Goal: Task Accomplishment & Management: Manage account settings

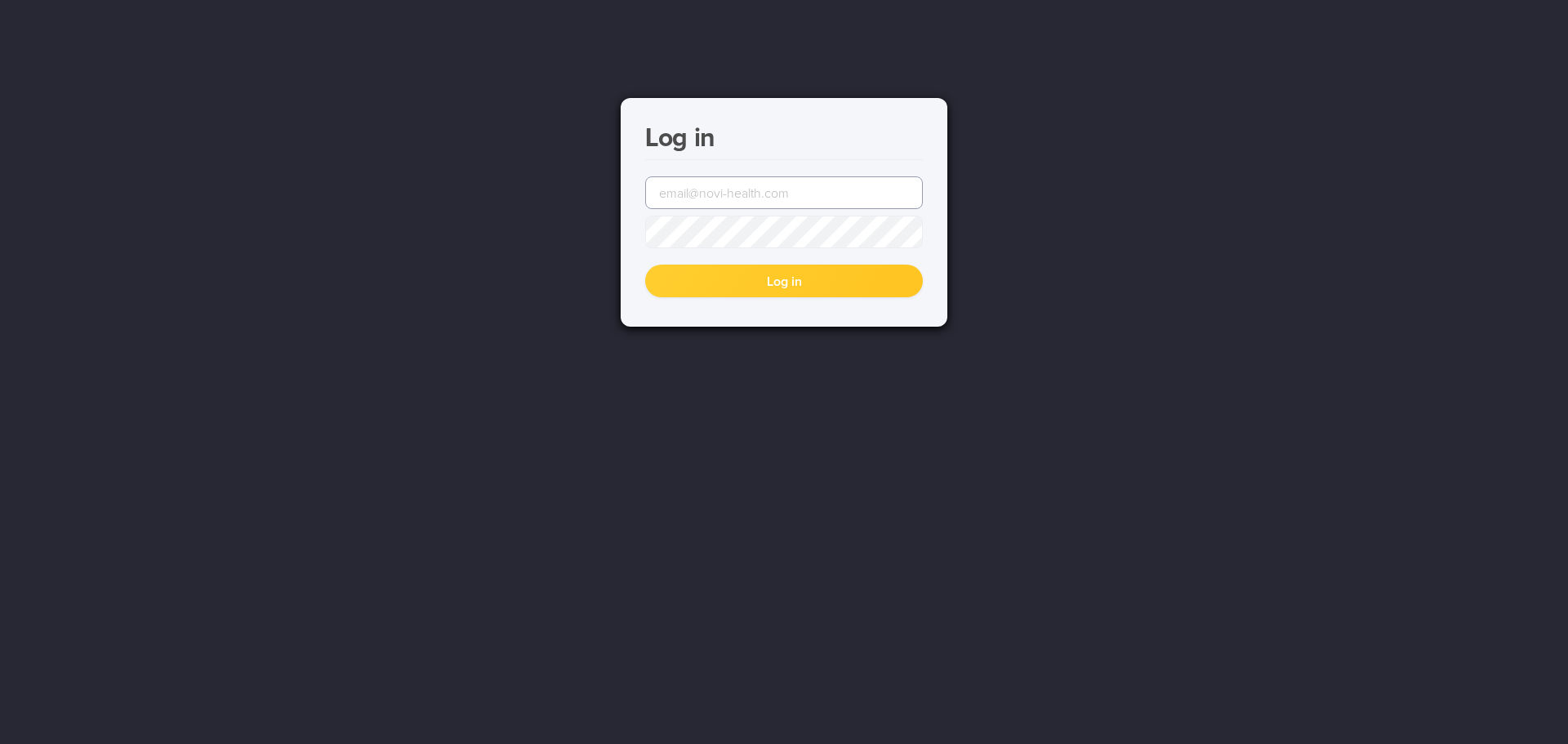
type input "[EMAIL_ADDRESS][DOMAIN_NAME]"
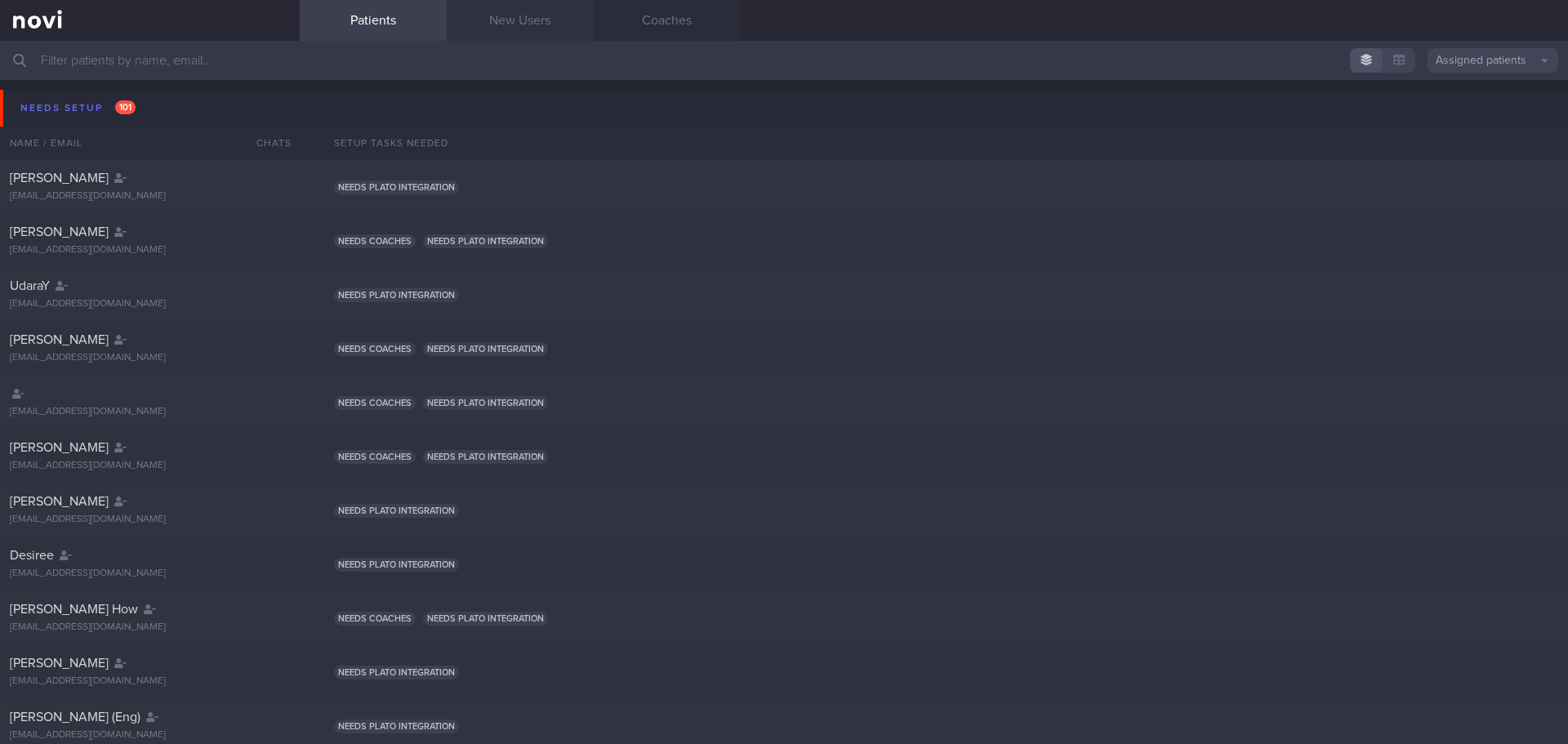
click at [535, 24] on link "New Users" at bounding box center [520, 20] width 147 height 40
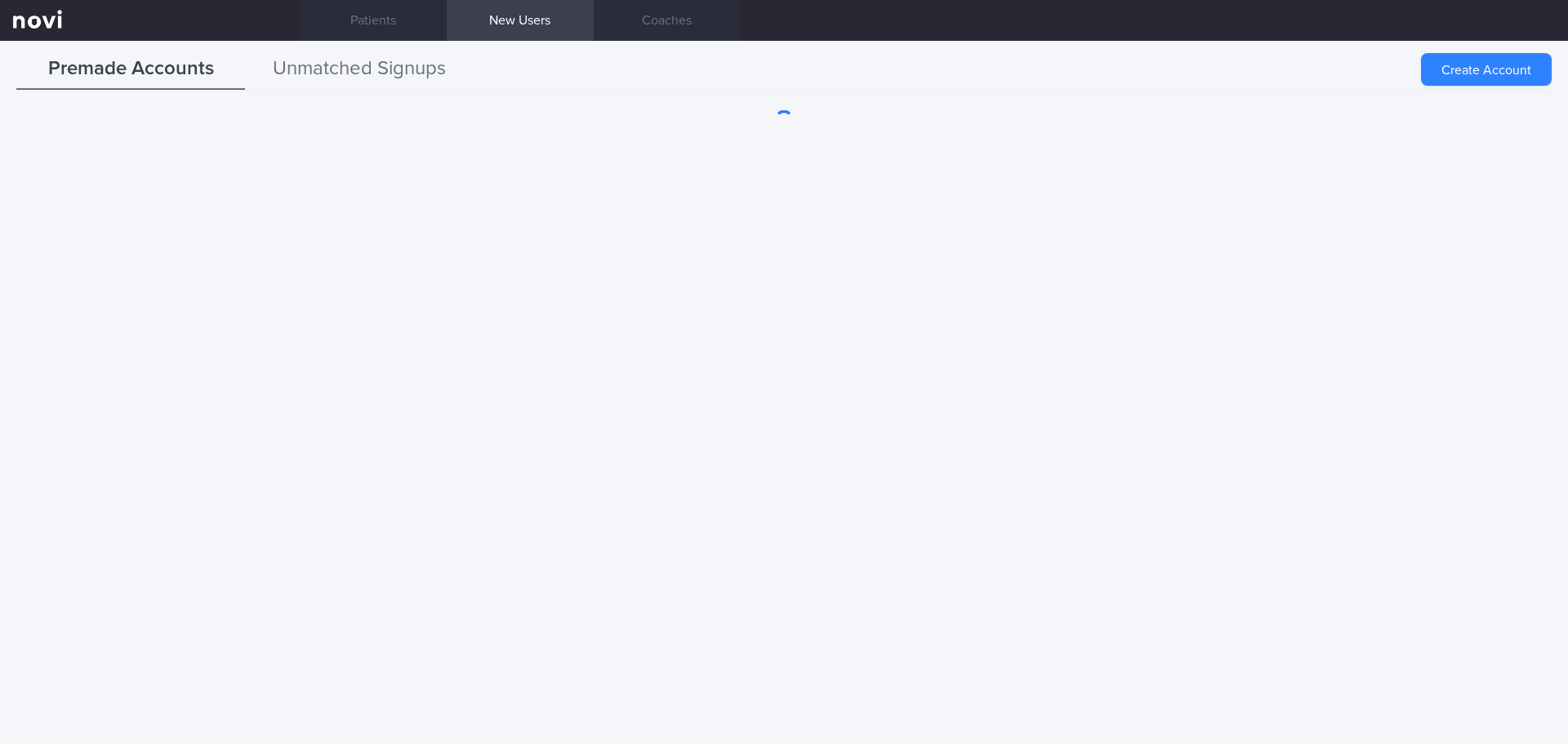
click at [324, 74] on button "Unmatched Signups" at bounding box center [360, 69] width 229 height 40
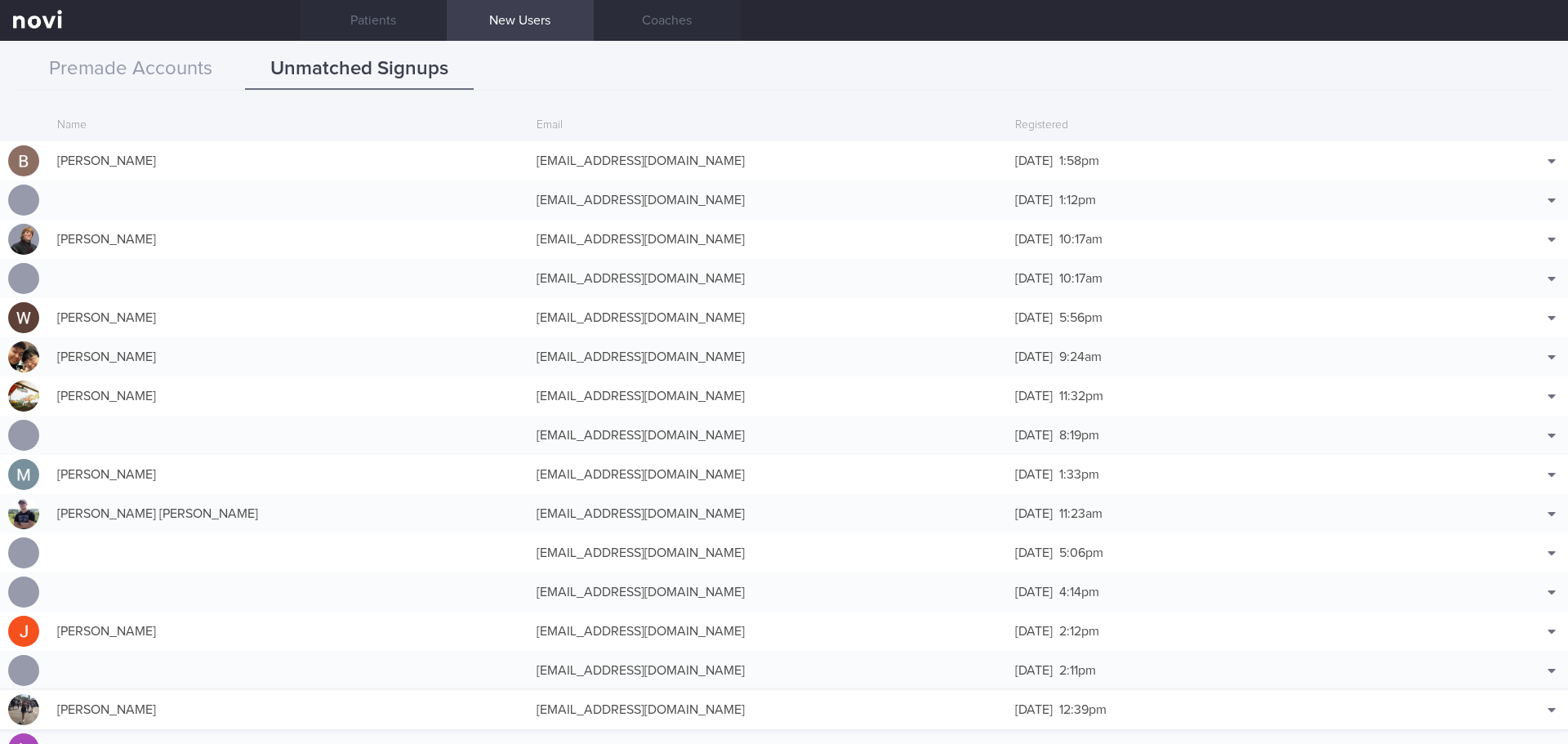
drag, startPoint x: 922, startPoint y: 166, endPoint x: 127, endPoint y: 709, distance: 962.7
drag, startPoint x: 127, startPoint y: 709, endPoint x: 155, endPoint y: 50, distance: 659.6
click at [155, 50] on button "Premade Accounts" at bounding box center [131, 69] width 229 height 40
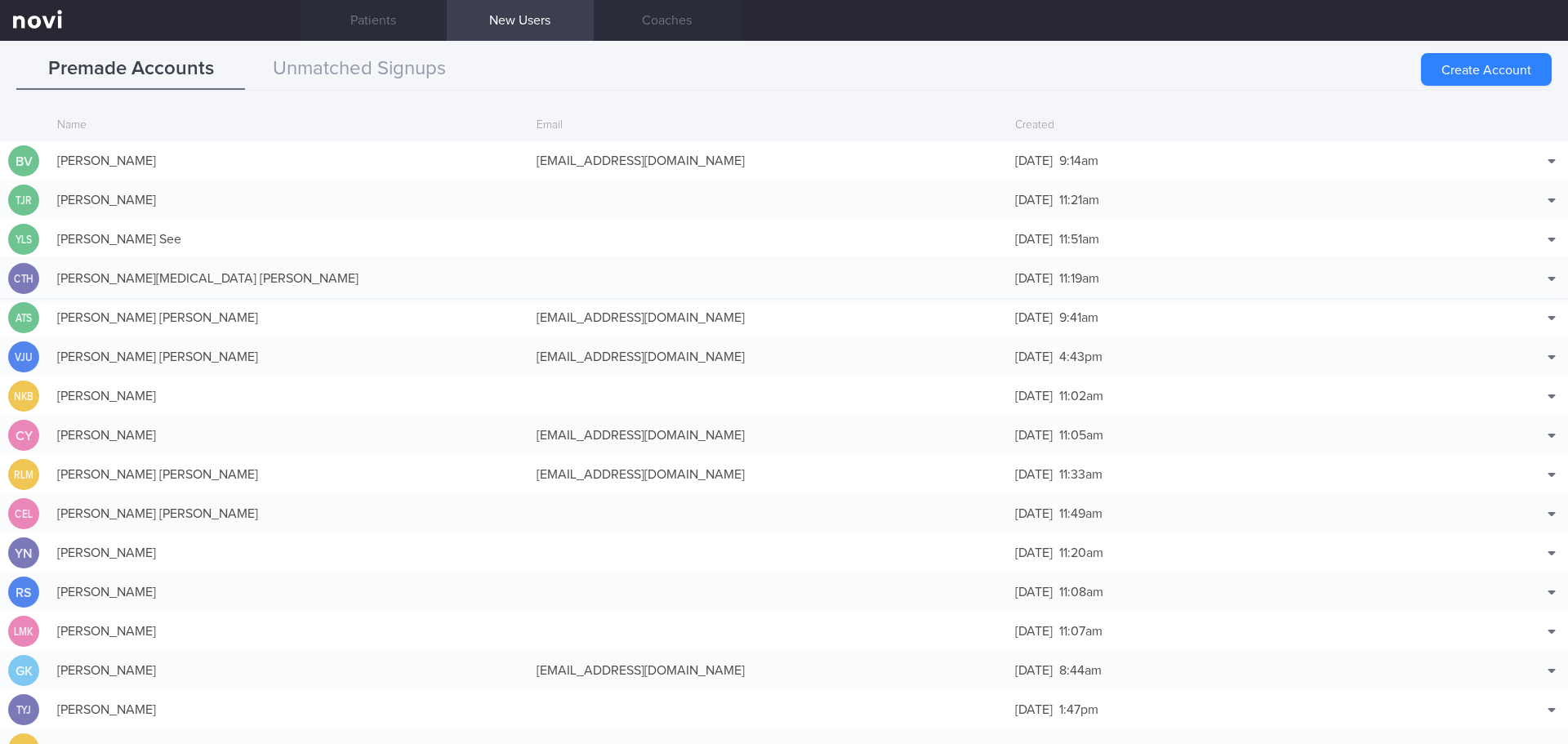
drag, startPoint x: 1427, startPoint y: 64, endPoint x: 1299, endPoint y: 300, distance: 268.5
click at [1427, 64] on button "Create Account" at bounding box center [1486, 70] width 131 height 33
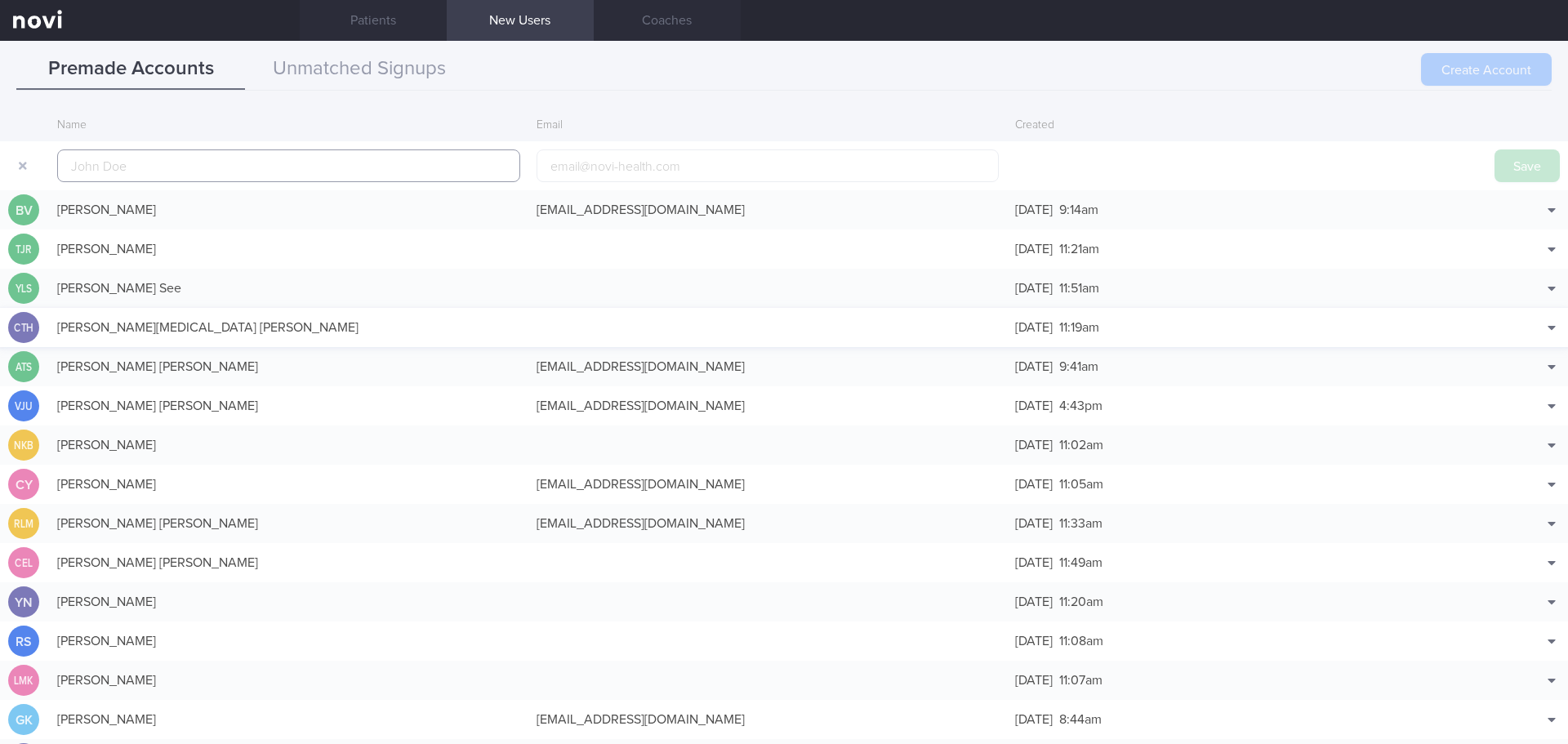
scroll to position [40, 0]
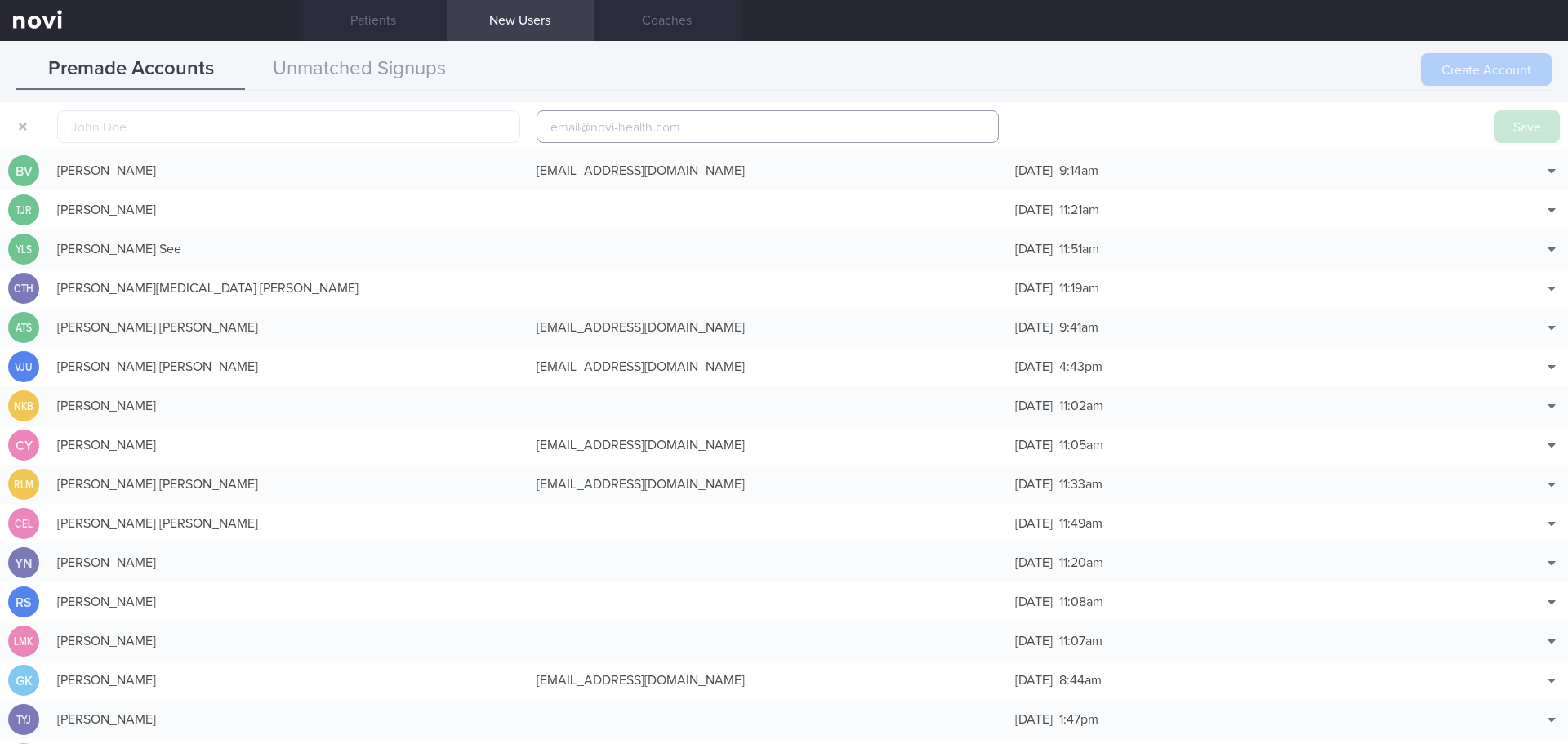
click at [752, 115] on input "email" at bounding box center [768, 126] width 463 height 33
click at [1386, 85] on div "Premade Accounts Unmatched Signups" at bounding box center [784, 70] width 1535 height 41
drag, startPoint x: 1528, startPoint y: 187, endPoint x: 1506, endPoint y: 201, distance: 26.1
click at [1506, 201] on button "Match with..." at bounding box center [1509, 195] width 107 height 24
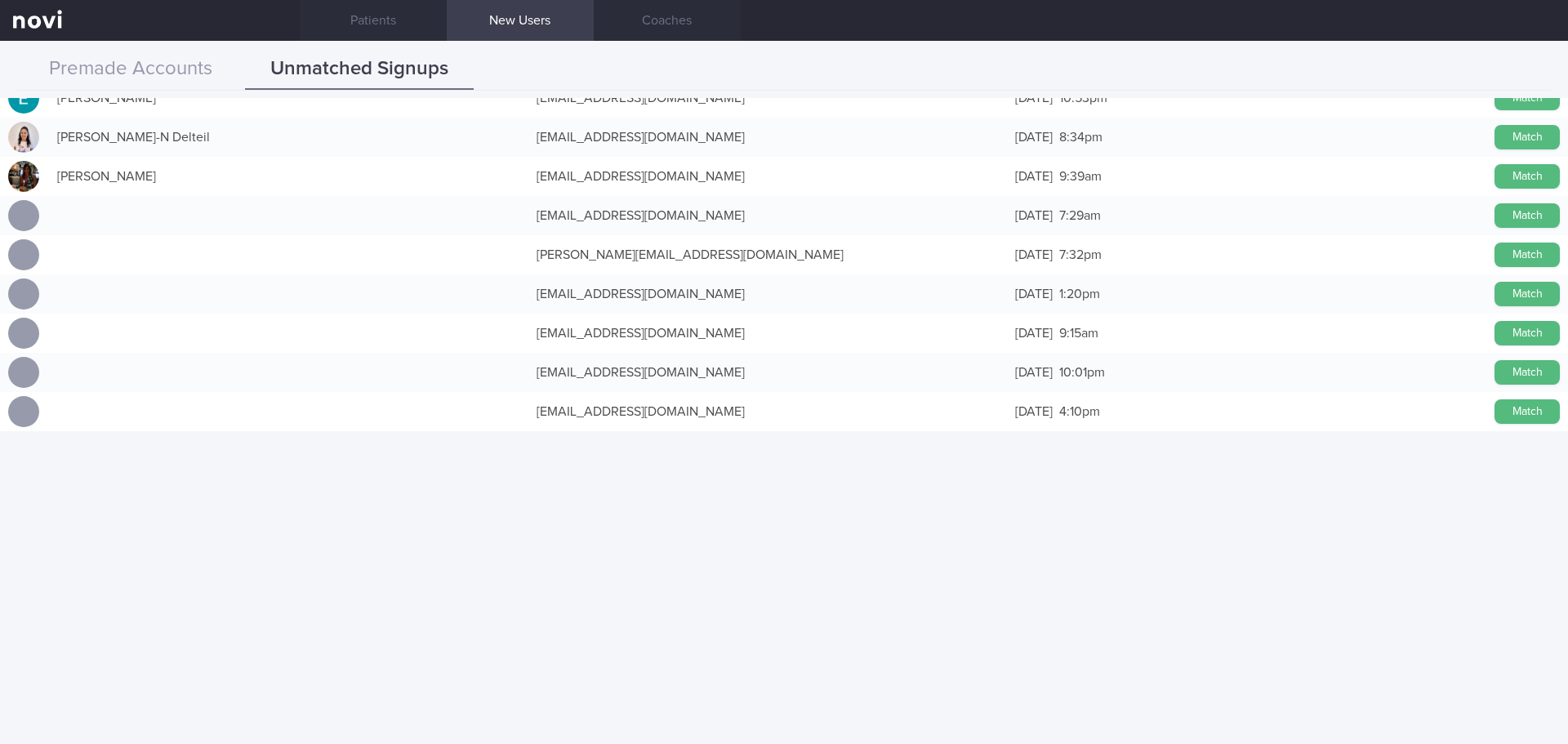
scroll to position [0, 0]
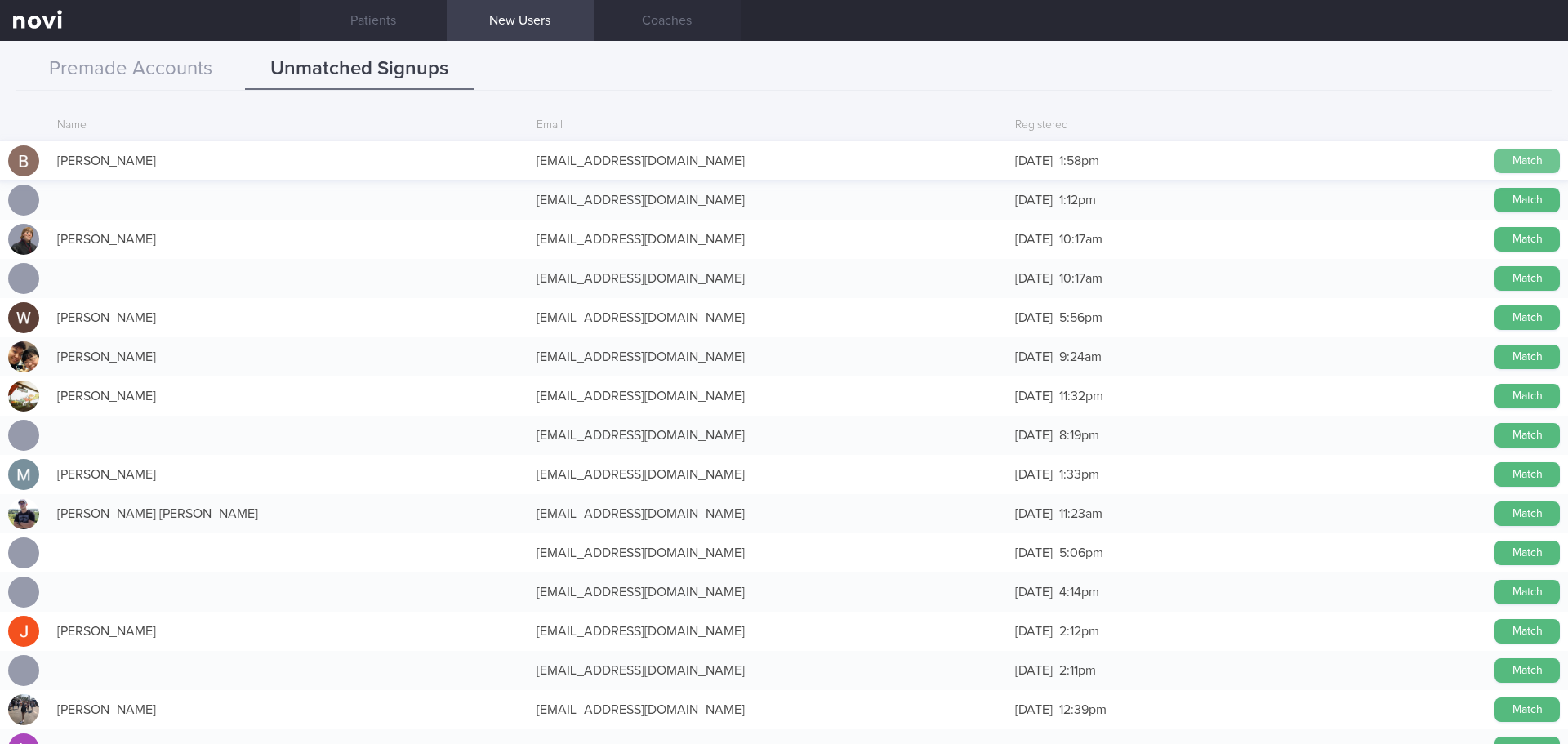
click at [1495, 159] on button "Match" at bounding box center [1528, 161] width 65 height 24
click at [407, 8] on link "Patients" at bounding box center [373, 20] width 147 height 40
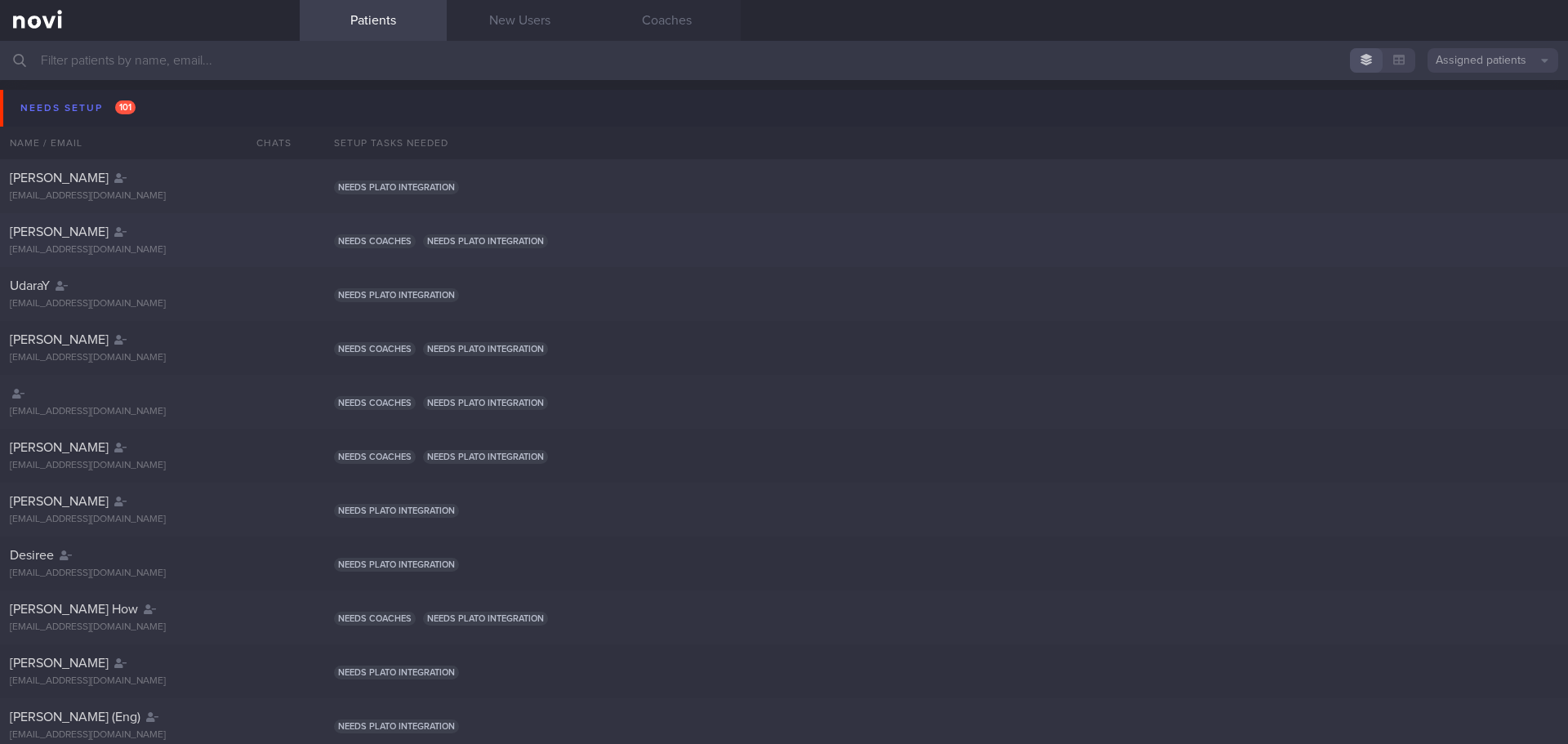
click at [71, 232] on span "[PERSON_NAME]" at bounding box center [59, 231] width 99 height 13
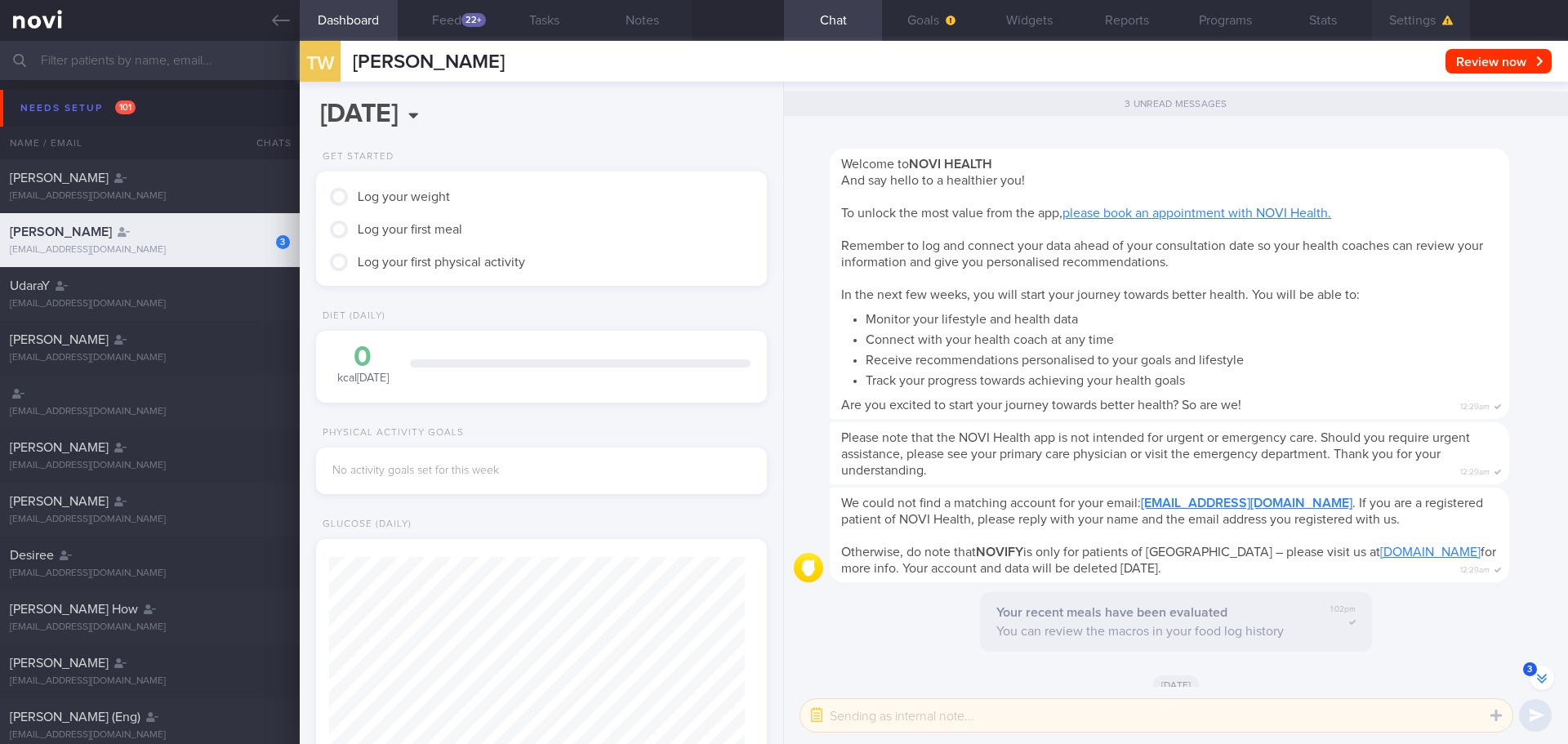
click at [1453, 14] on button "Settings" at bounding box center [1421, 20] width 98 height 40
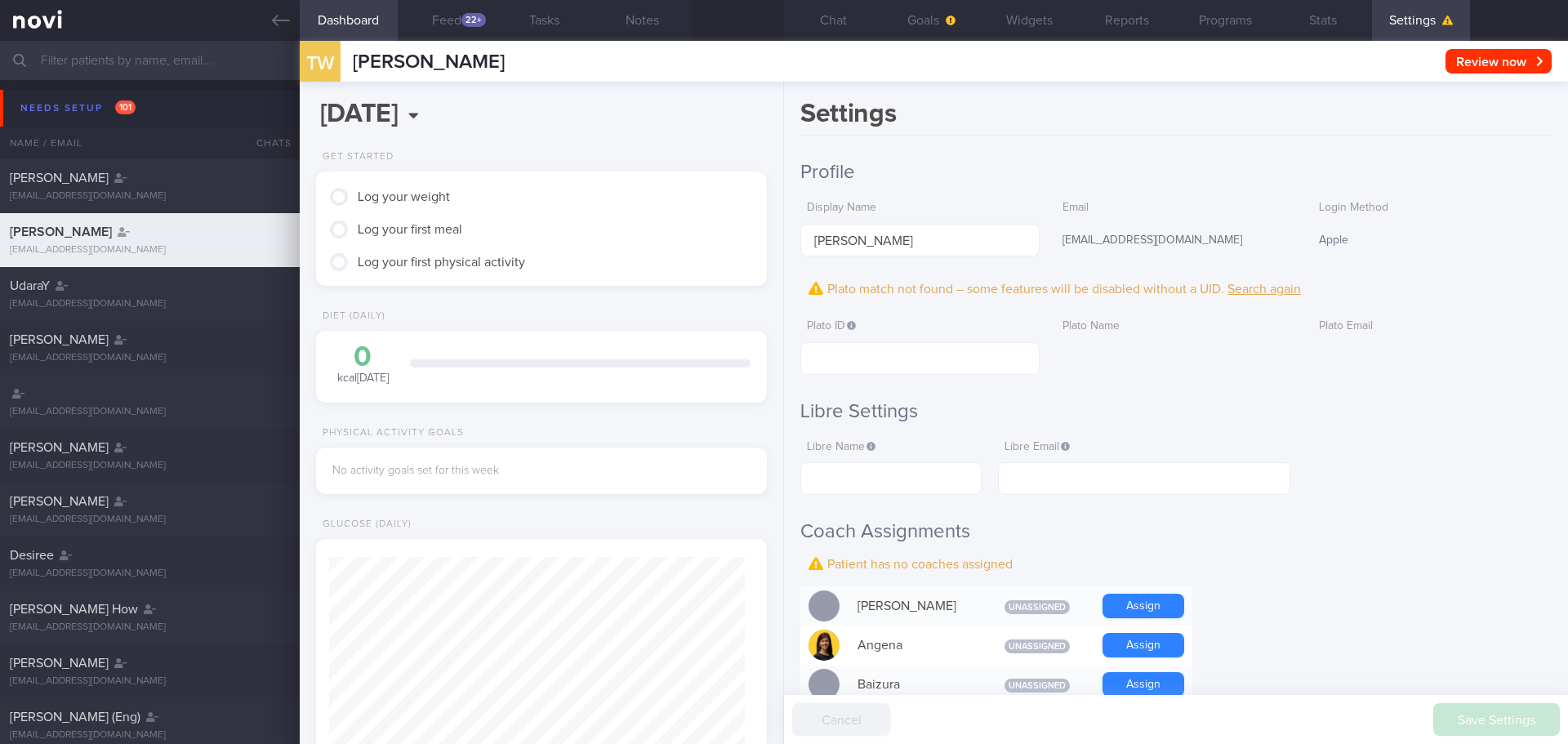
scroll to position [-665, 0]
click at [935, 359] on input "text" at bounding box center [920, 359] width 239 height 33
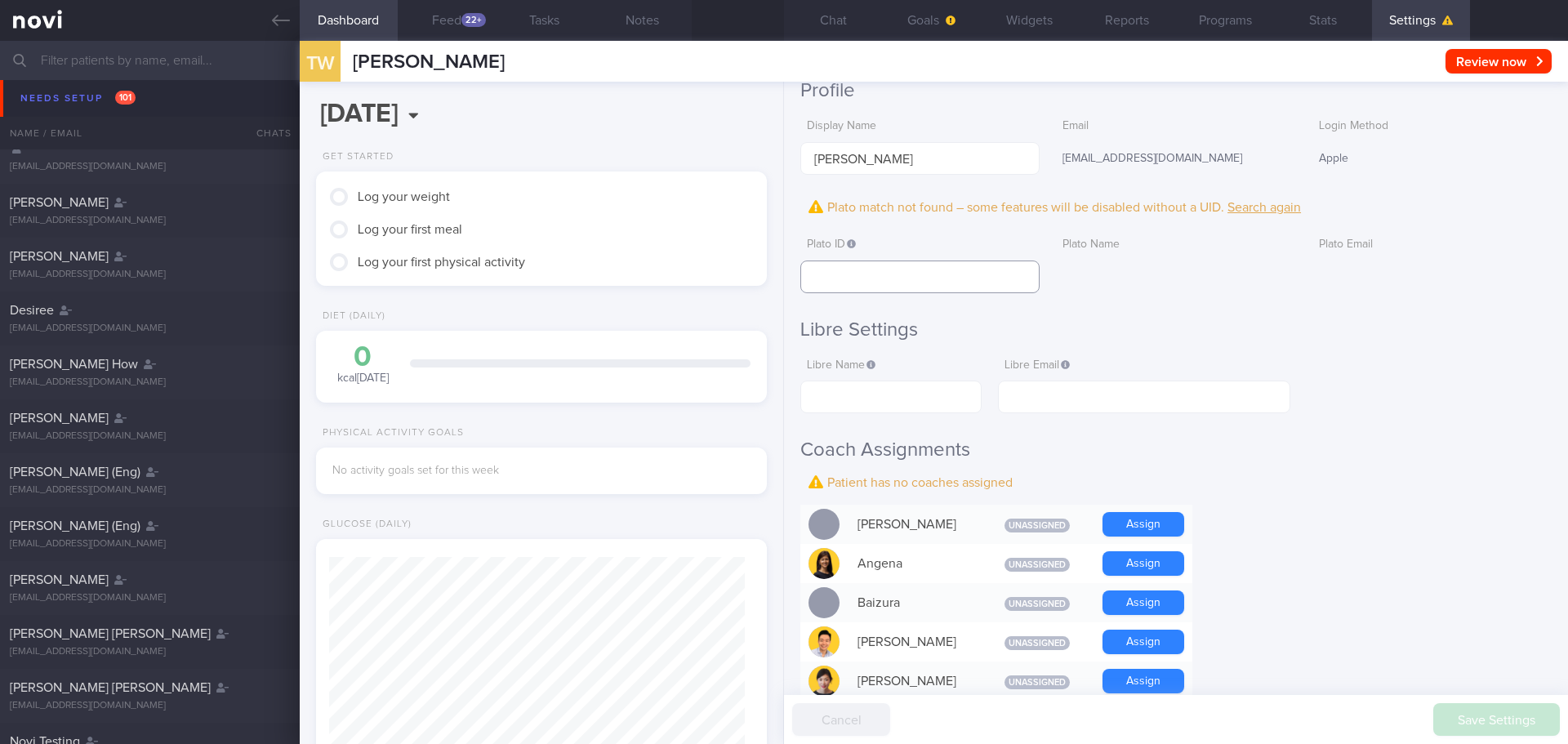
scroll to position [0, 0]
